Goal: Information Seeking & Learning: Learn about a topic

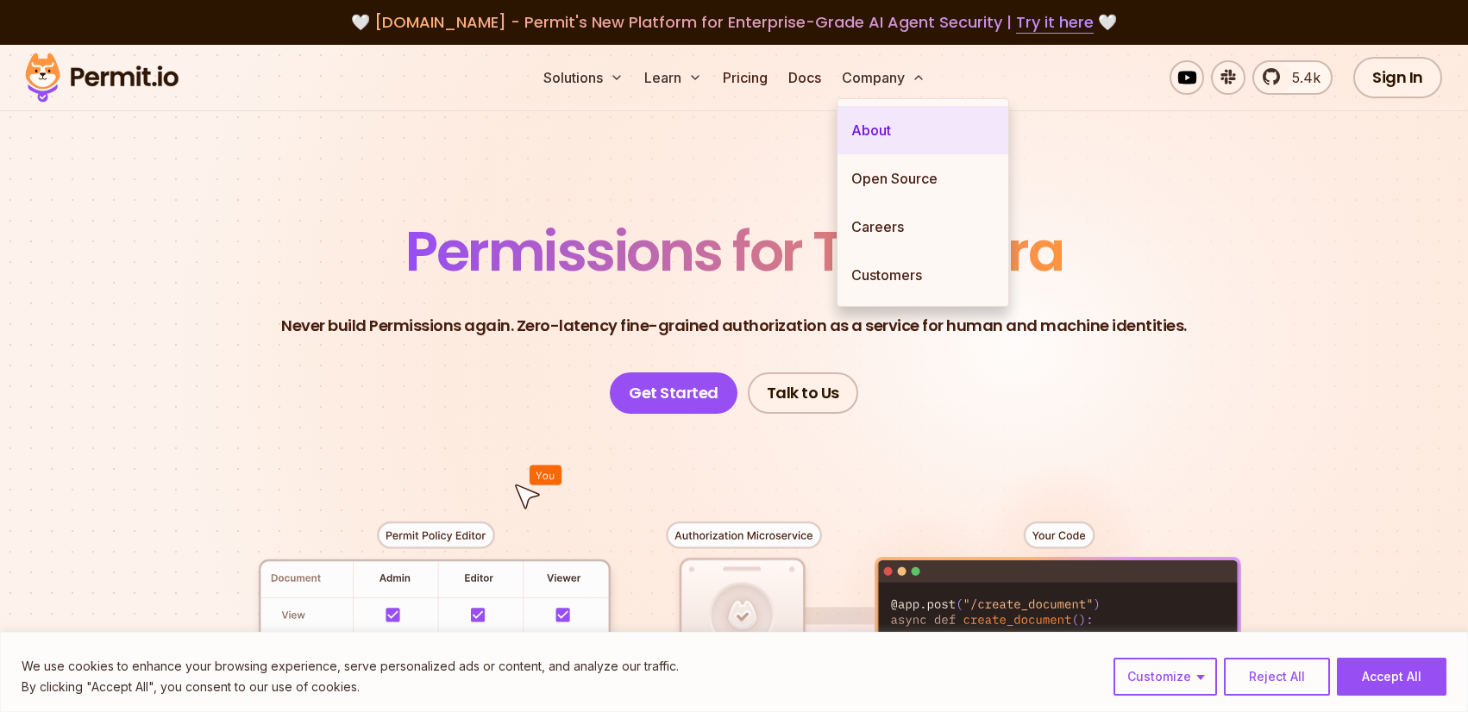
click at [877, 123] on link "About" at bounding box center [922, 130] width 171 height 48
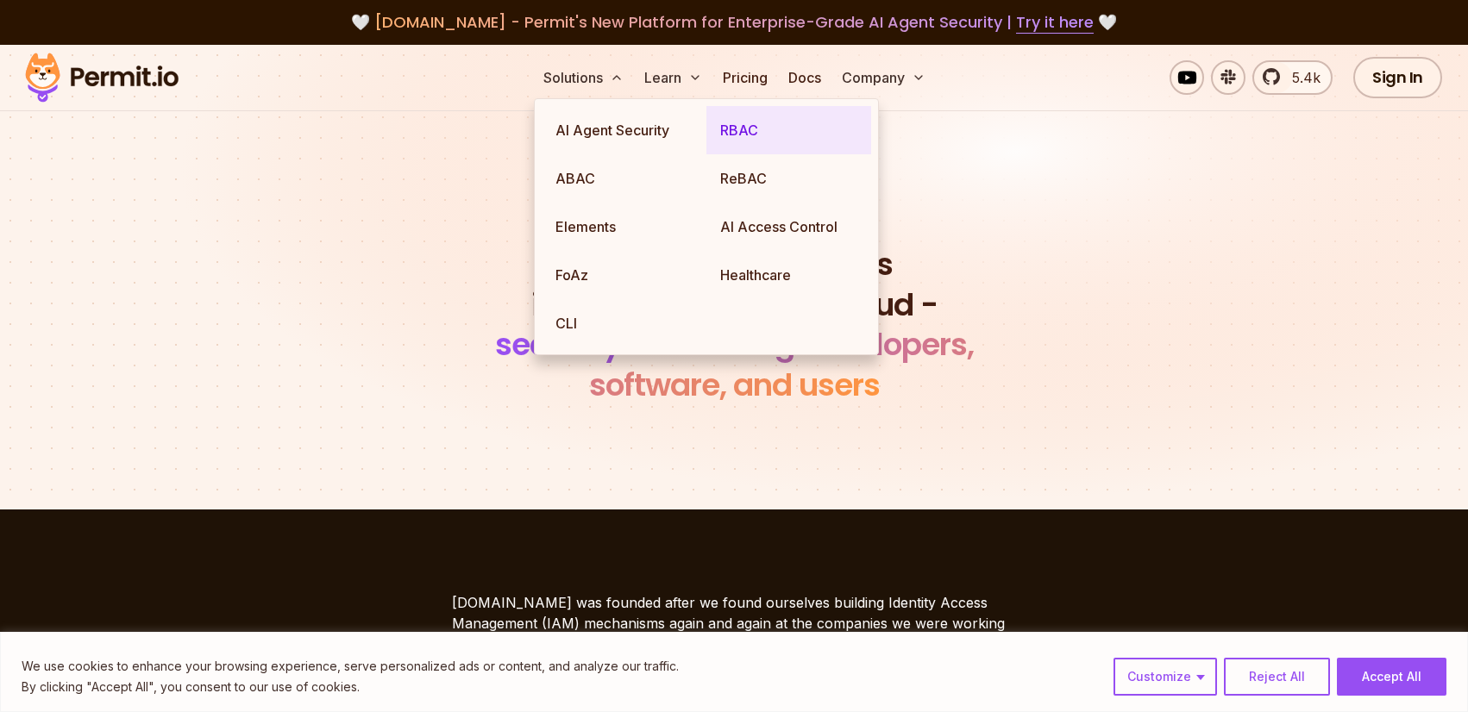
click at [741, 134] on link "RBAC" at bounding box center [788, 130] width 165 height 48
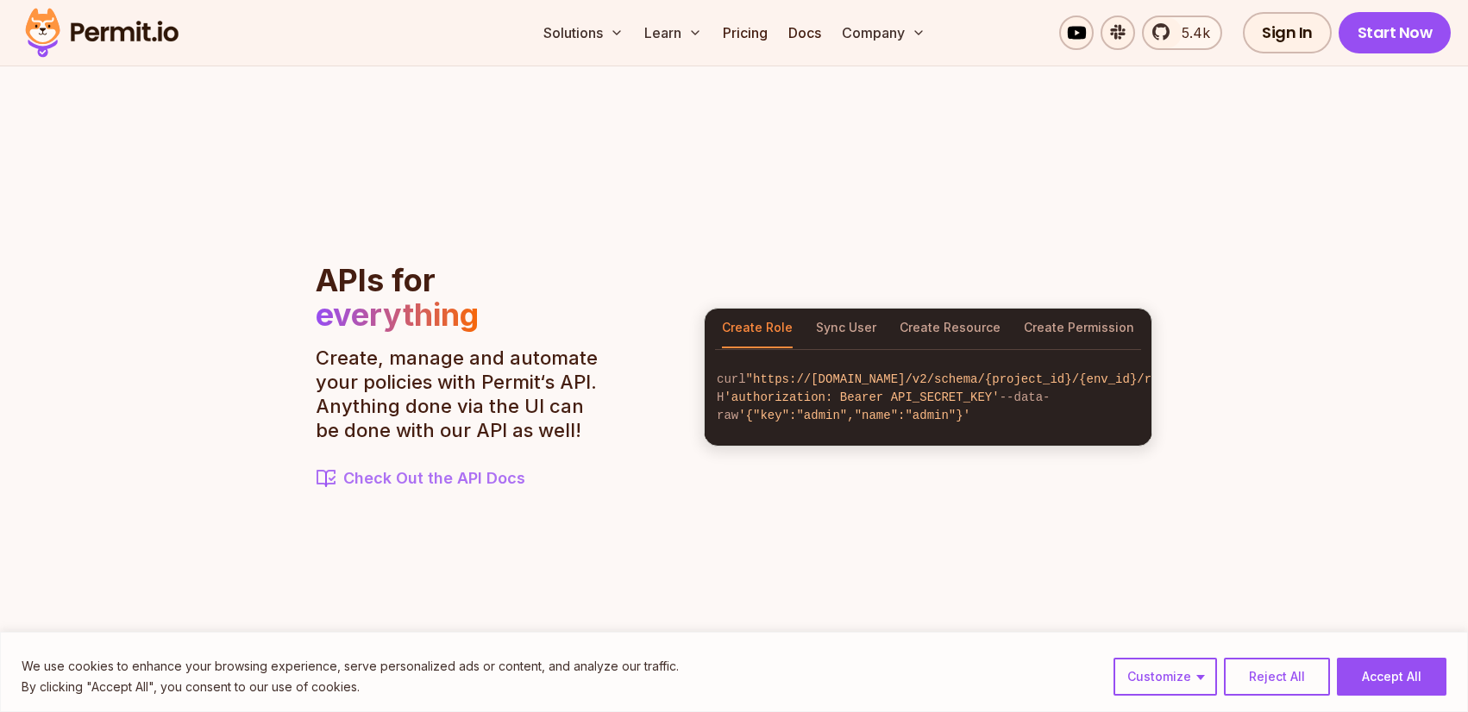
scroll to position [1966, 0]
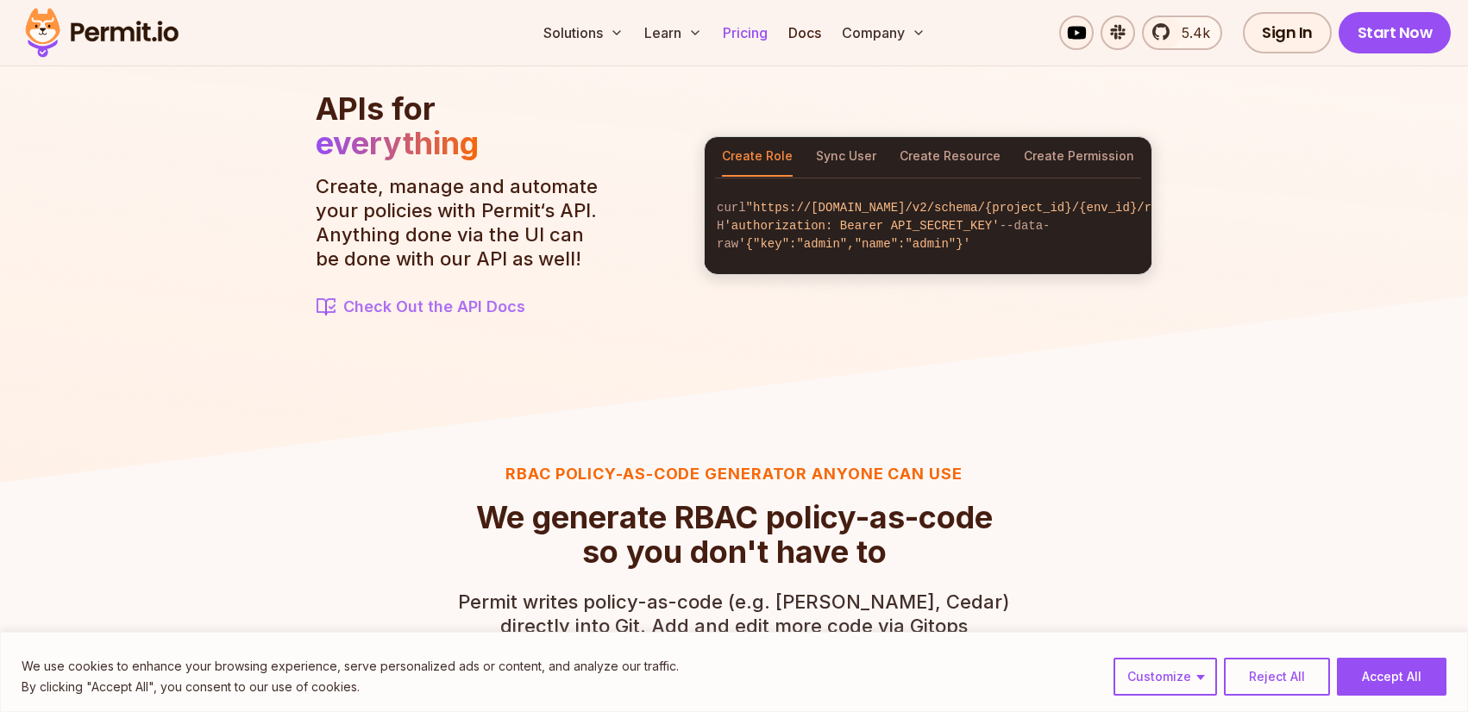
click at [744, 30] on link "Pricing" at bounding box center [745, 33] width 59 height 34
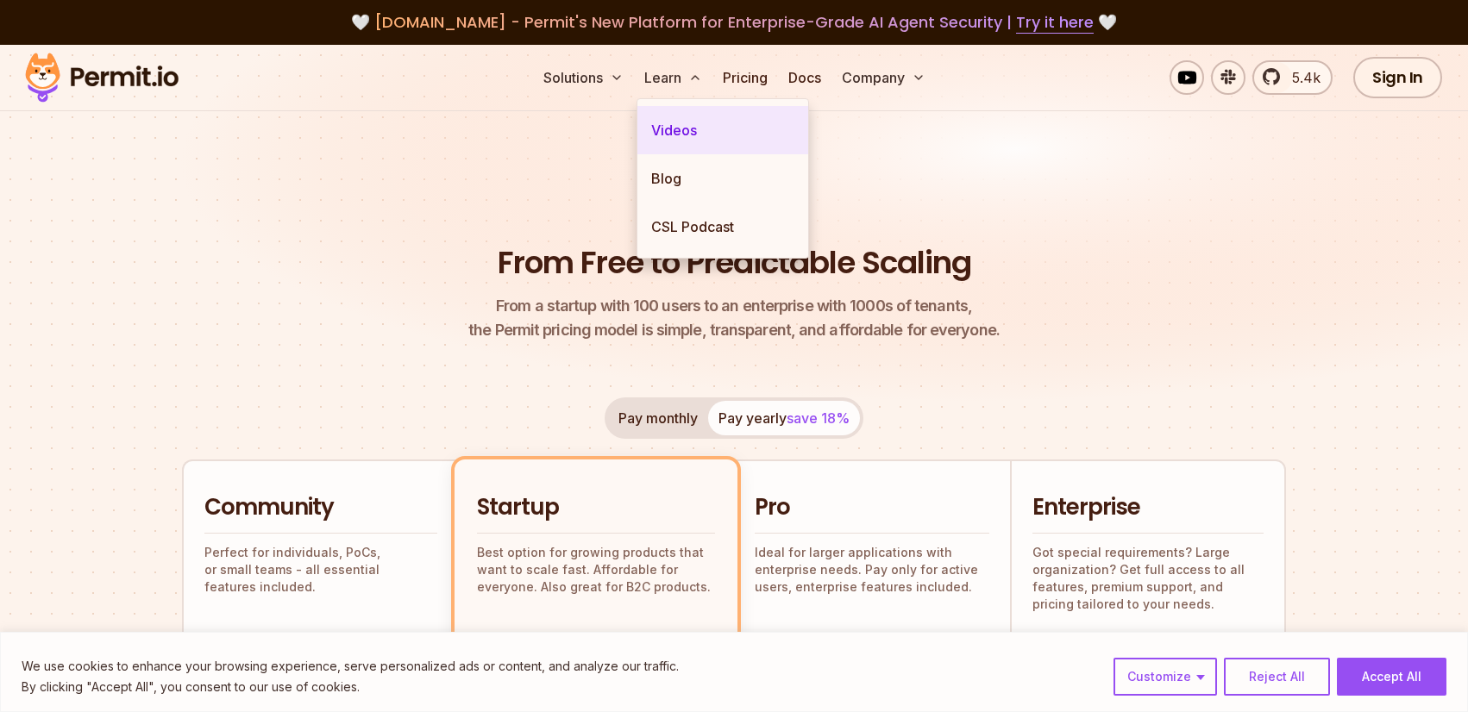
click at [674, 128] on link "Videos" at bounding box center [722, 130] width 171 height 48
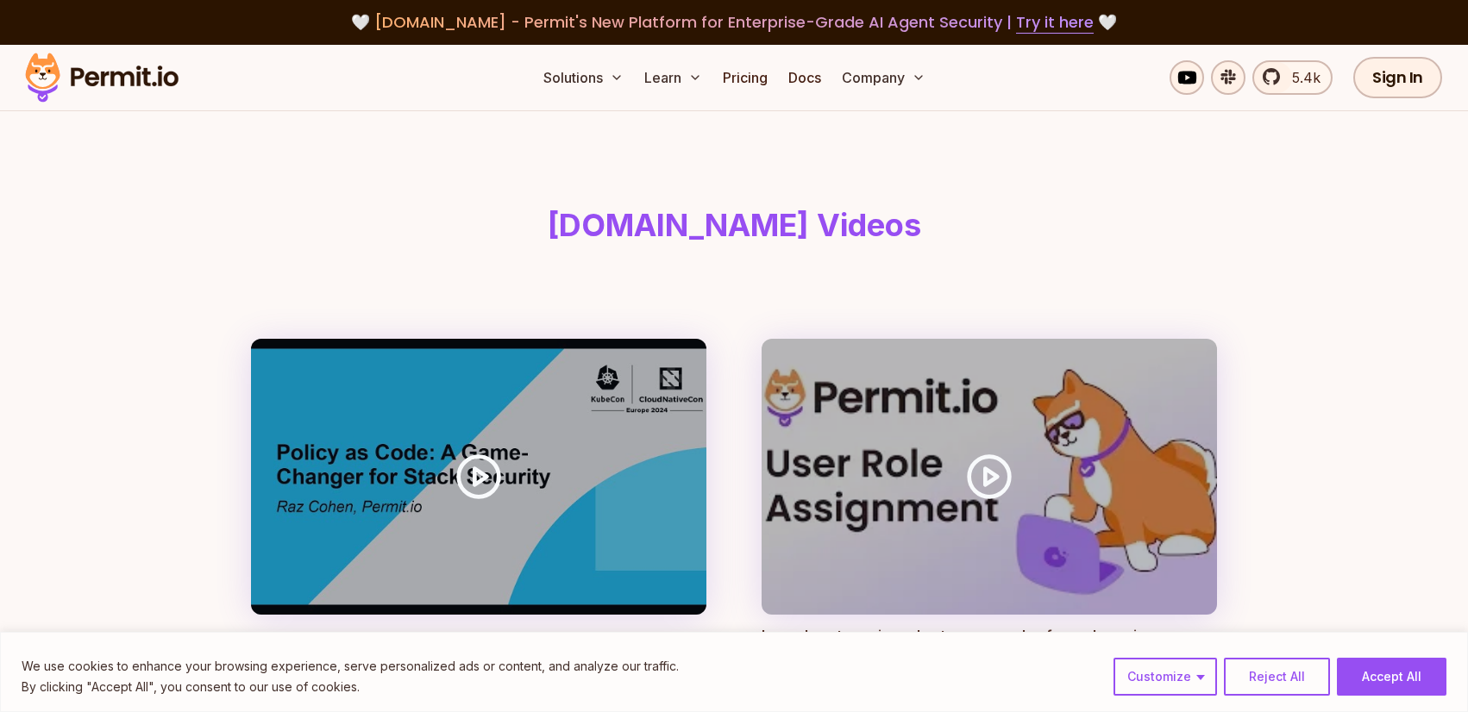
scroll to position [310, 0]
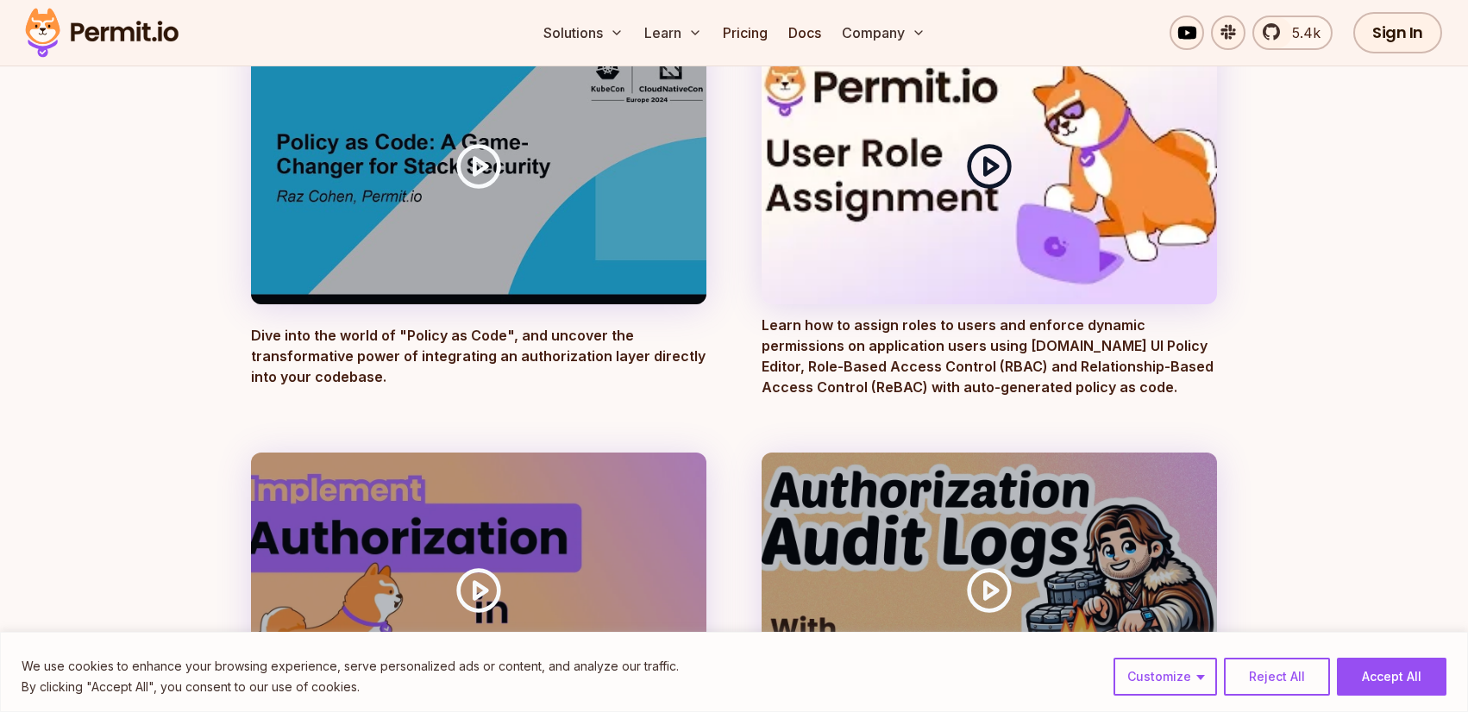
click at [976, 161] on icon at bounding box center [989, 166] width 48 height 48
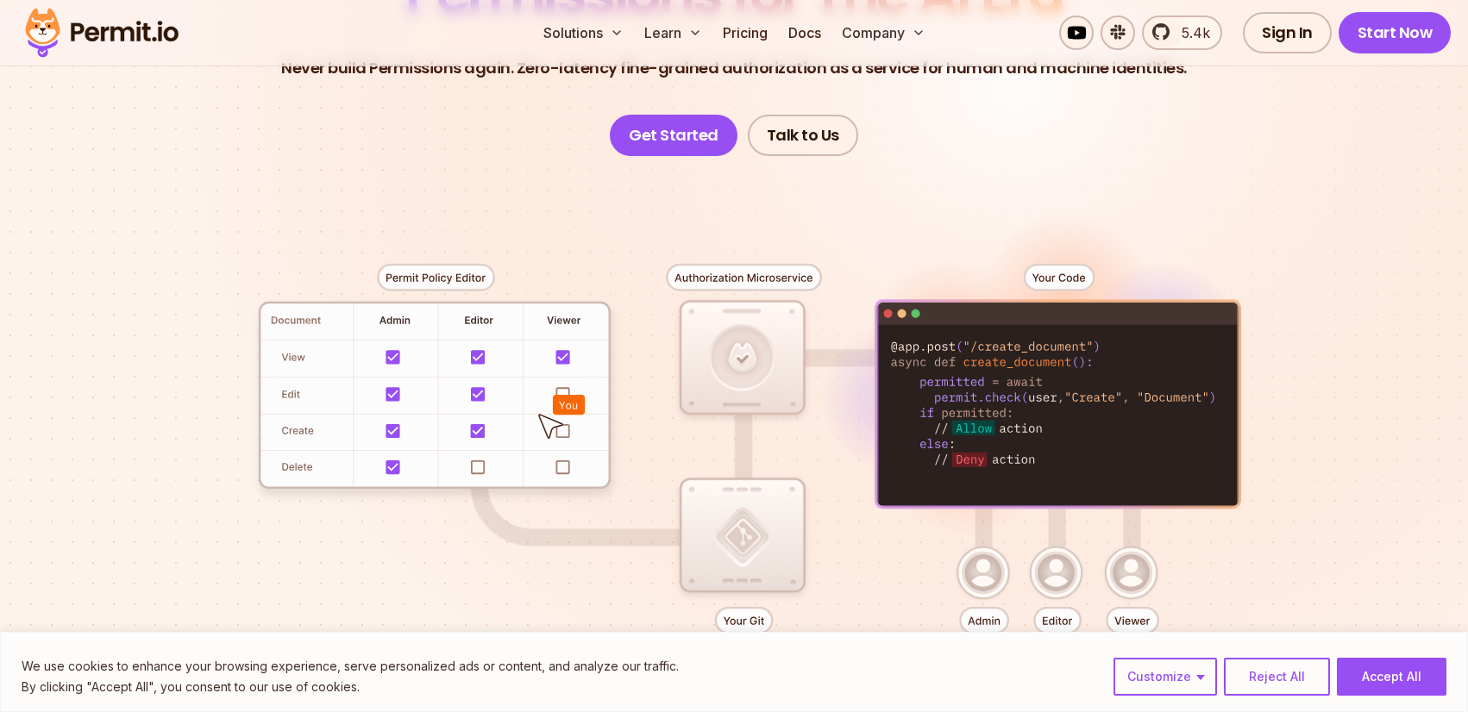
scroll to position [414, 0]
